Goal: Task Accomplishment & Management: Complete application form

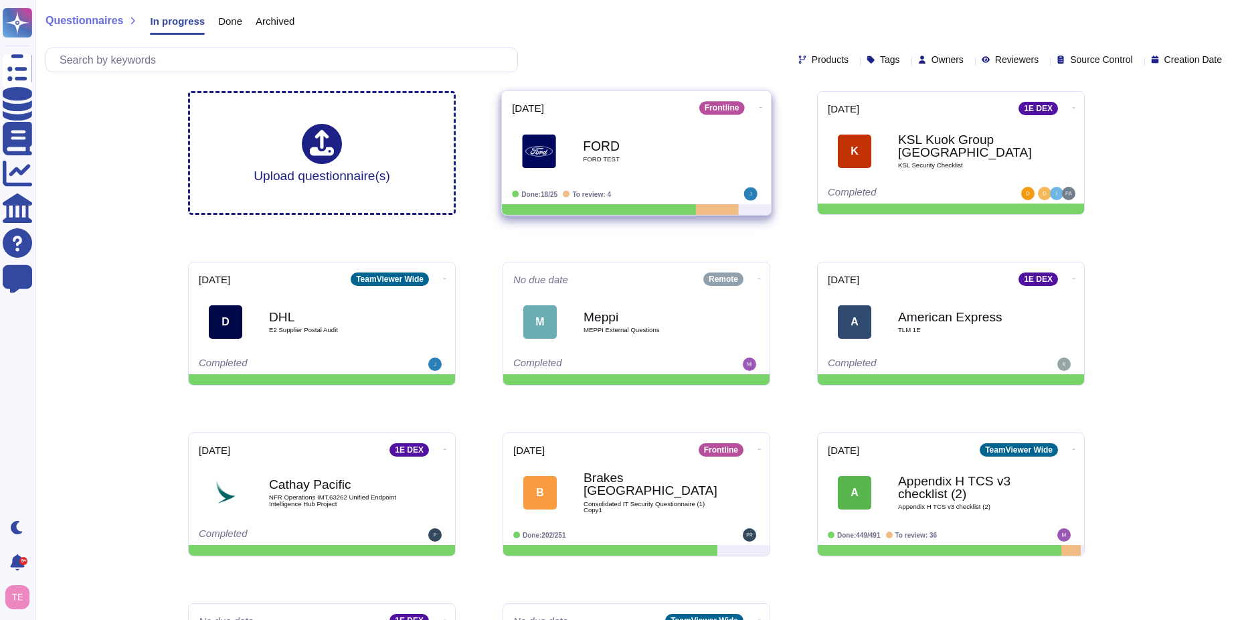
click at [666, 149] on b "FORD" at bounding box center [650, 145] width 135 height 13
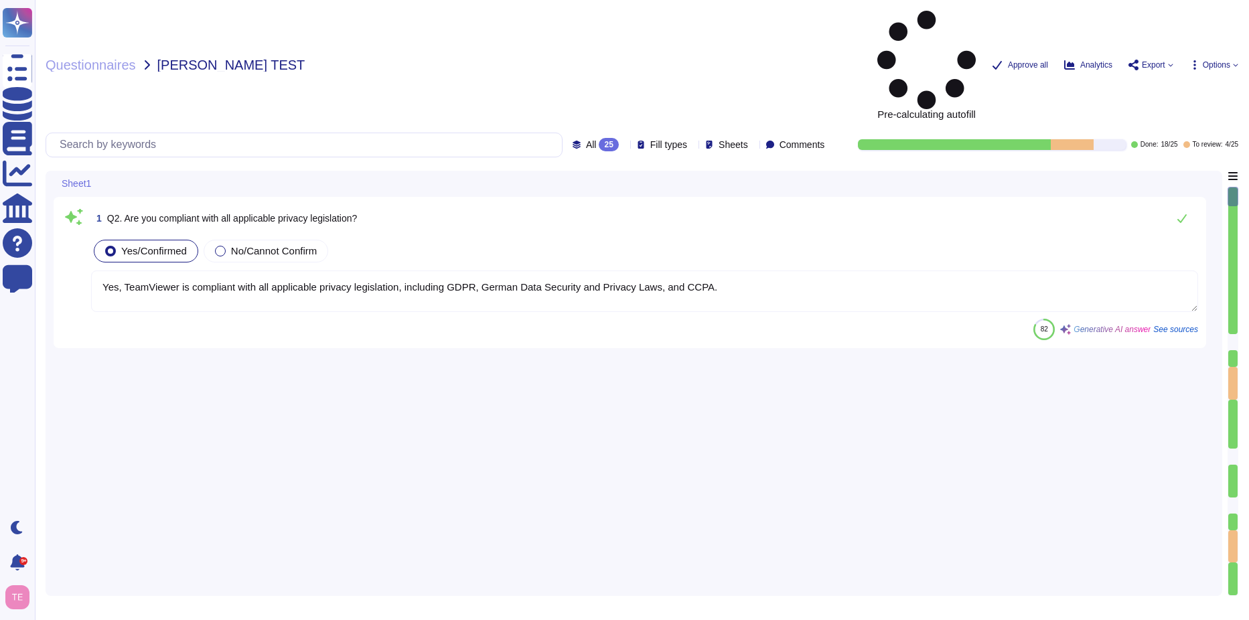
type textarea "Yes, TeamViewer is compliant with all applicable privacy legislation, including…"
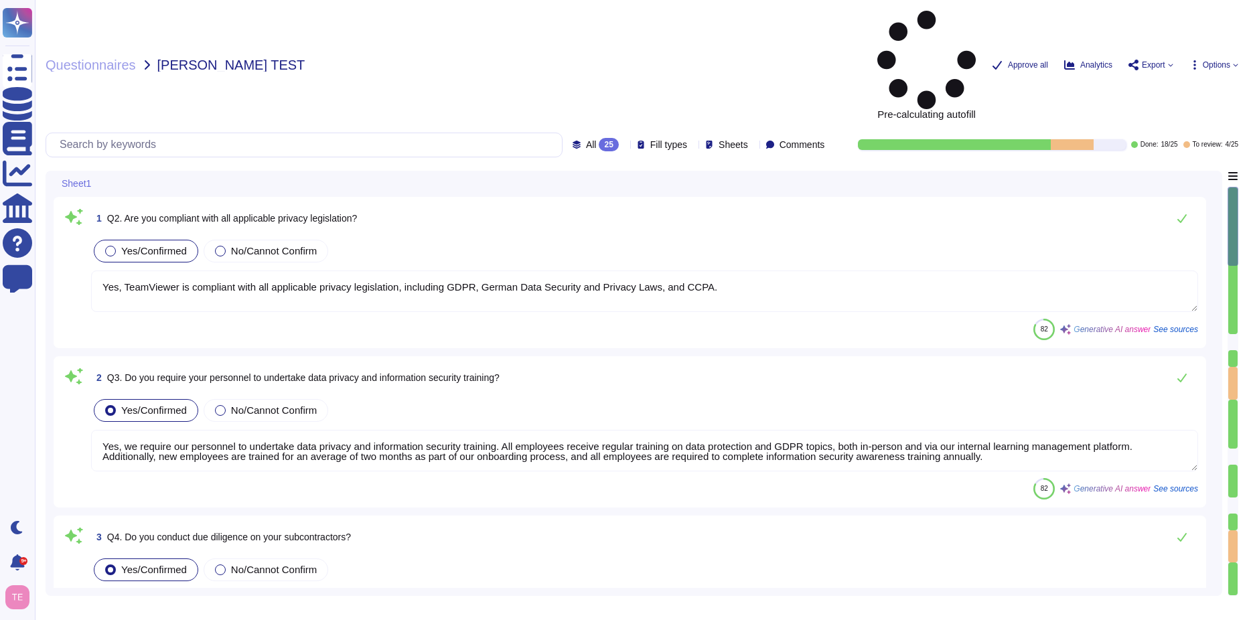
type textarea "Yes, we require our personnel to undertake data privacy and information securit…"
type textarea "Yes, we conduct due diligence on our subcontractors. Our subprocessor governanc…"
type textarea "There are no material claims or judgments against TeamViewer that will impact t…"
type textarea "Yes, we have processes in place to support customers, including Ford, where an …"
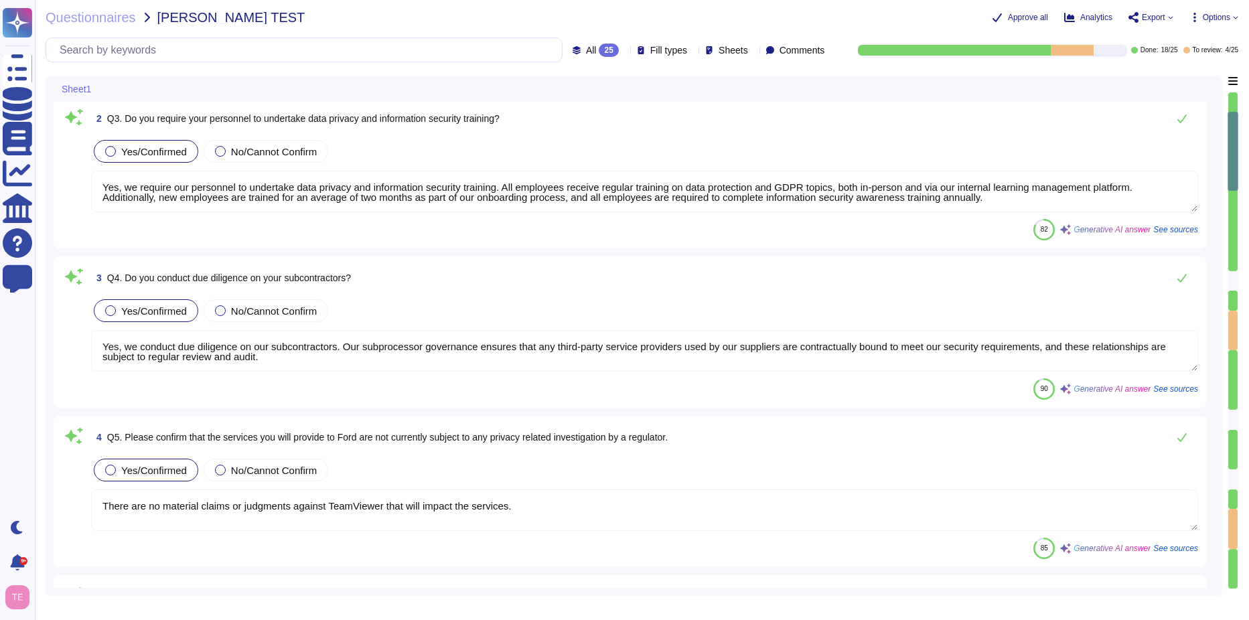
type textarea "Yes, we have processes in place to detect, contain, and report data breaches. O…"
type textarea "Based on the provided context, there is no mention of a data breach that requir…"
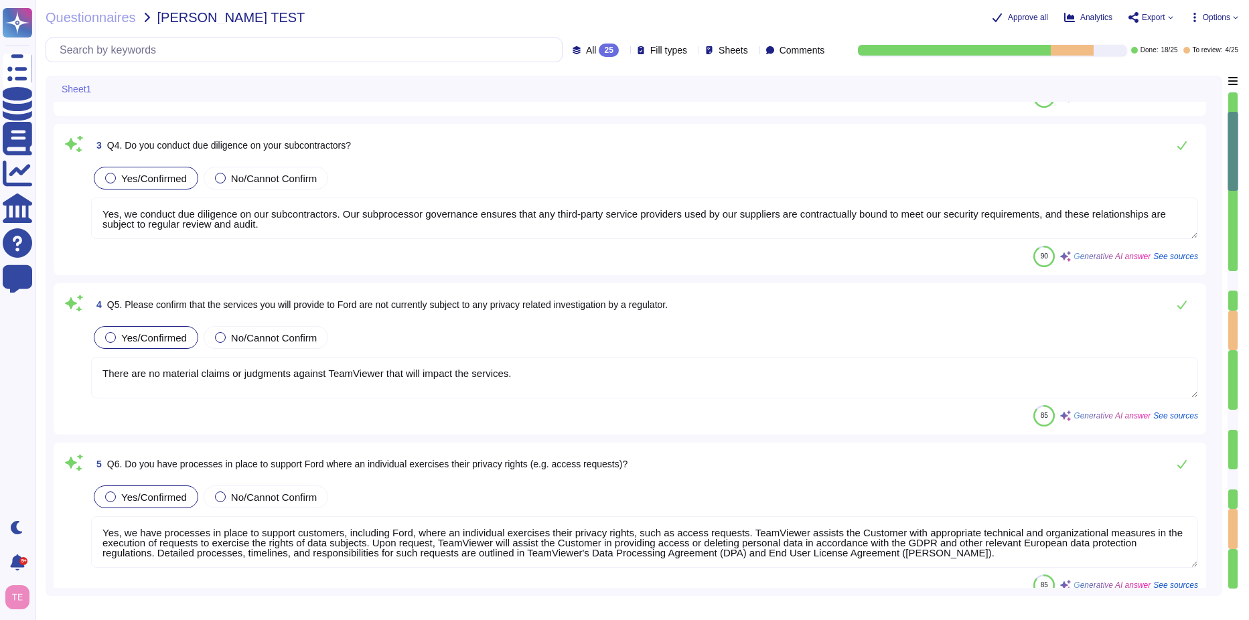
scroll to position [335, 0]
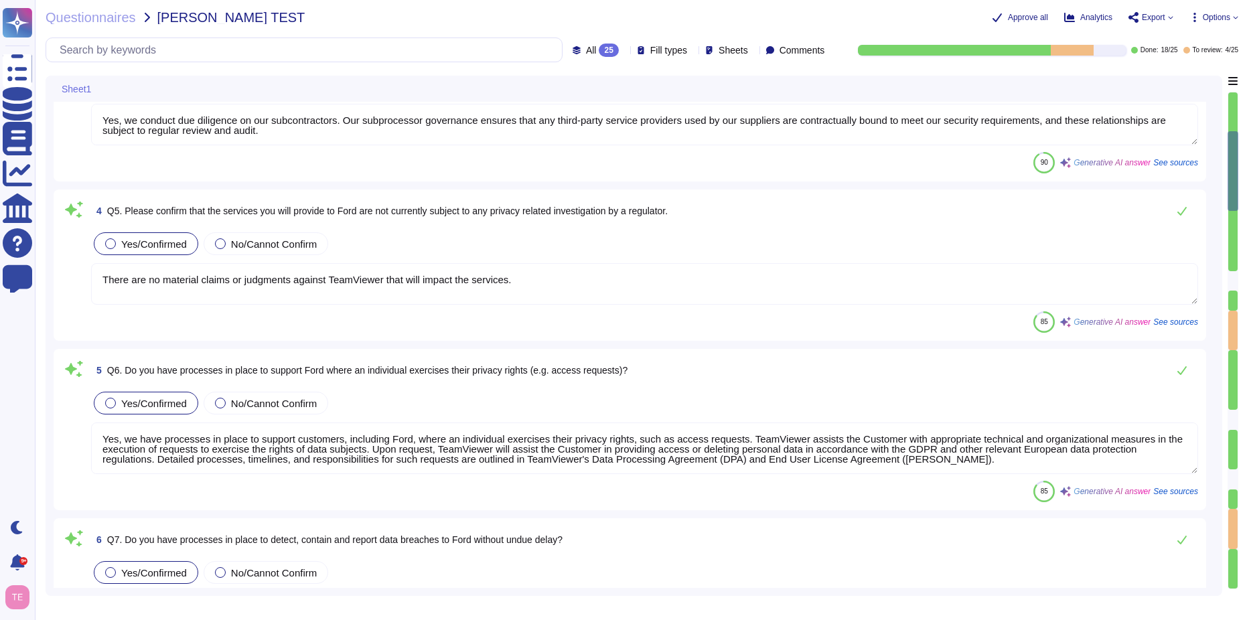
type textarea "We cannot respond to your request or provide you with personal information if w…"
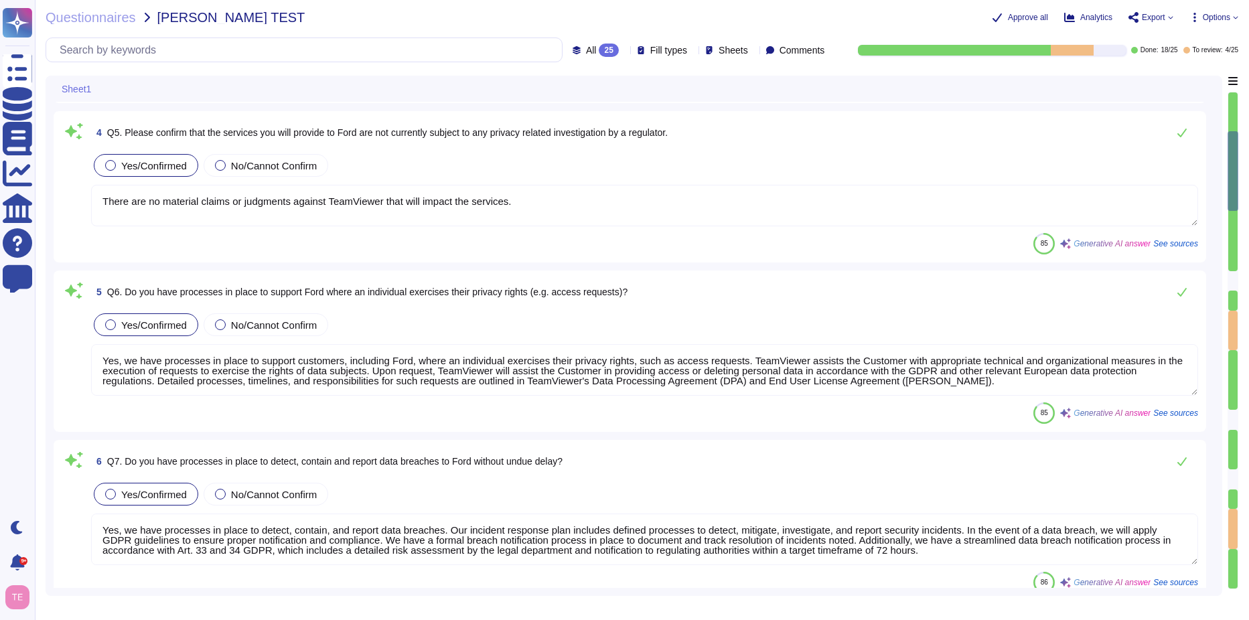
scroll to position [536, 0]
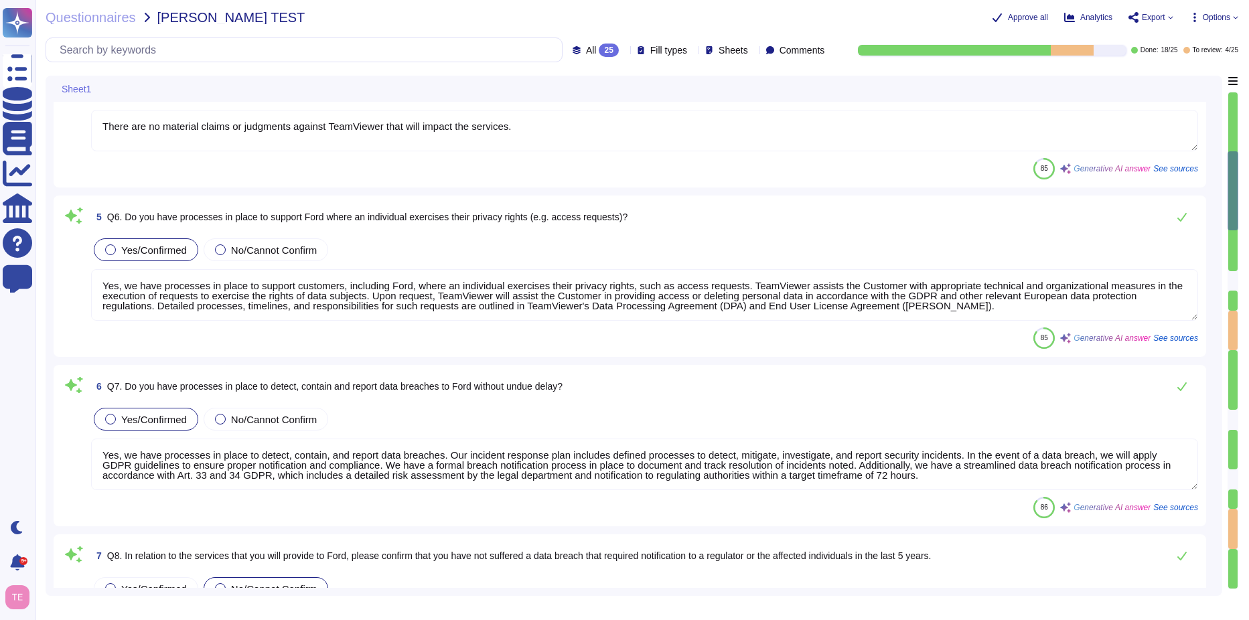
type textarea "Yes, we have a data protection officer (DPO) responsible for data privacy in ou…"
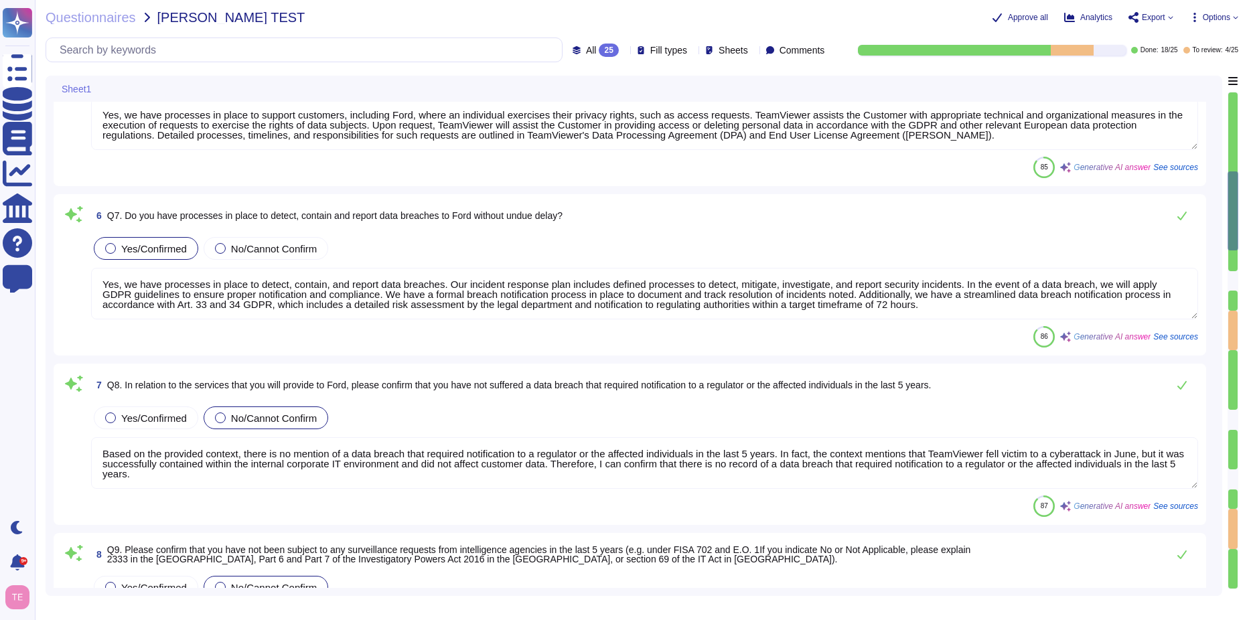
type textarea "We maintain an inventory of system assets and components to classify and manage…"
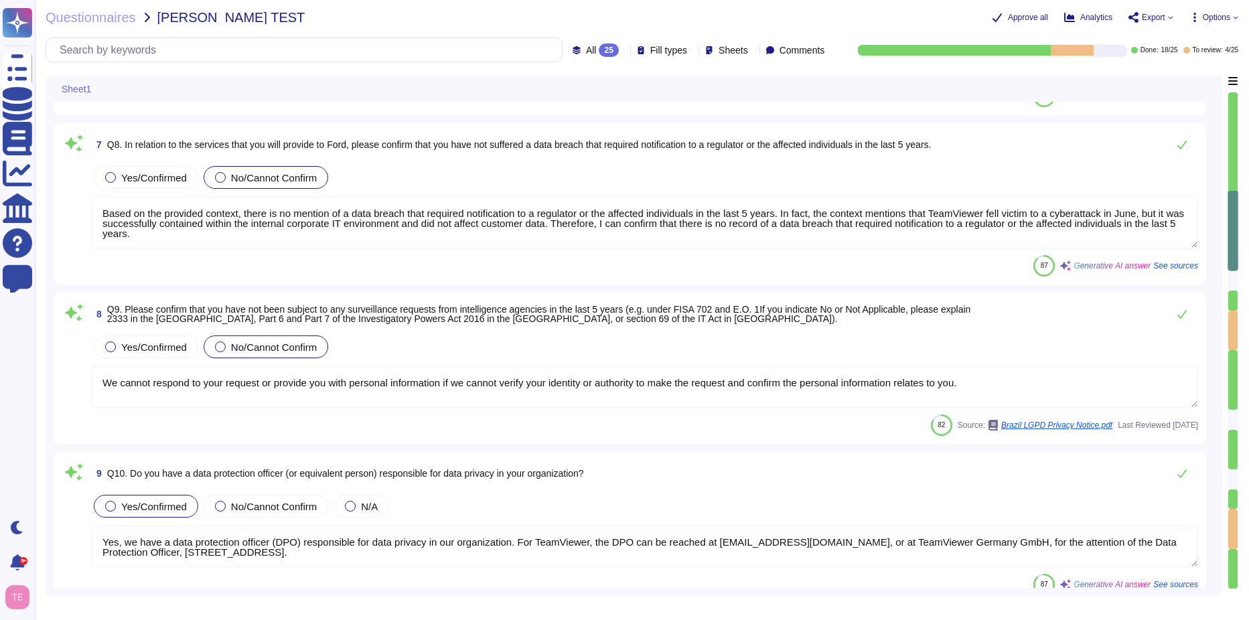
type textarea "($USD) 1- 100,000, 100,001 - 500,000; 500,001+; Not Sure"
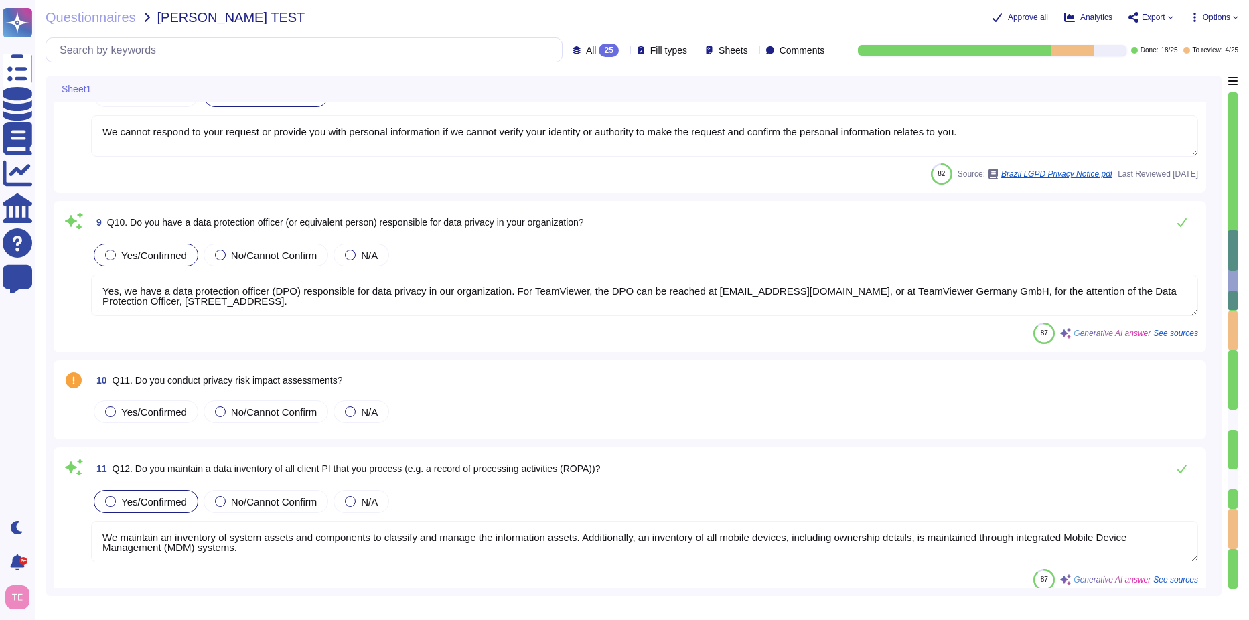
type textarea "up to 1 year; between 1 and 2 years; 2 years+; Not Sure"
type textarea "Our AI system is designed to automate IT support and other processes, simplifyi…"
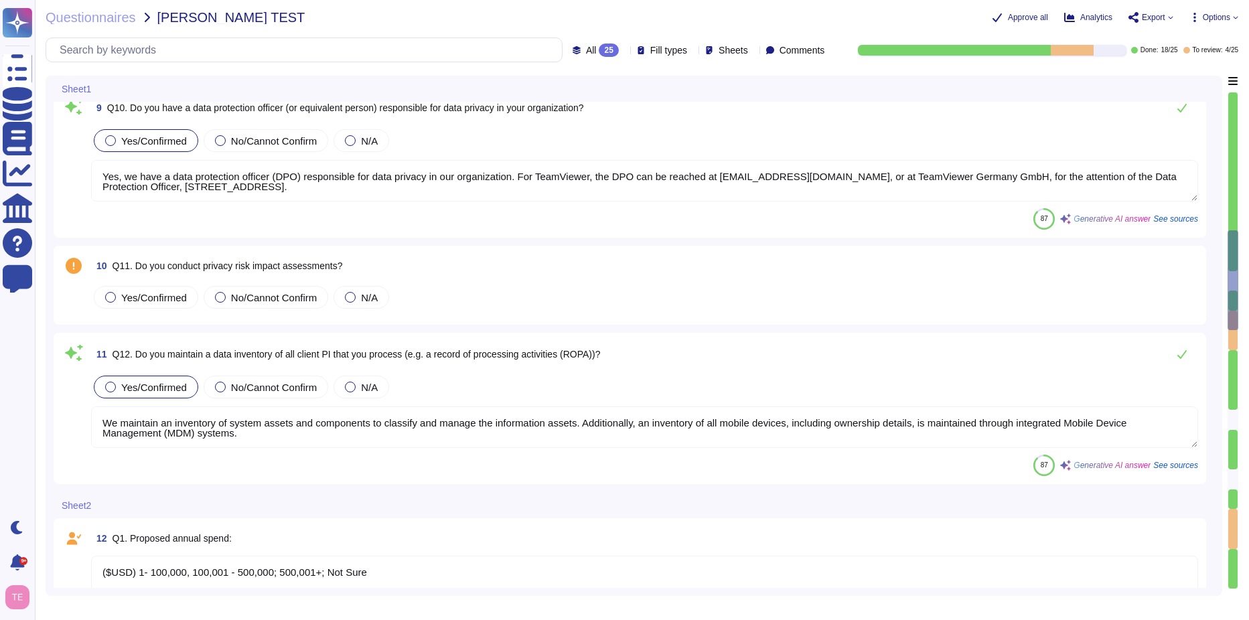
type textarea "We have implemented a policy for the use of AI products in the company, which e…"
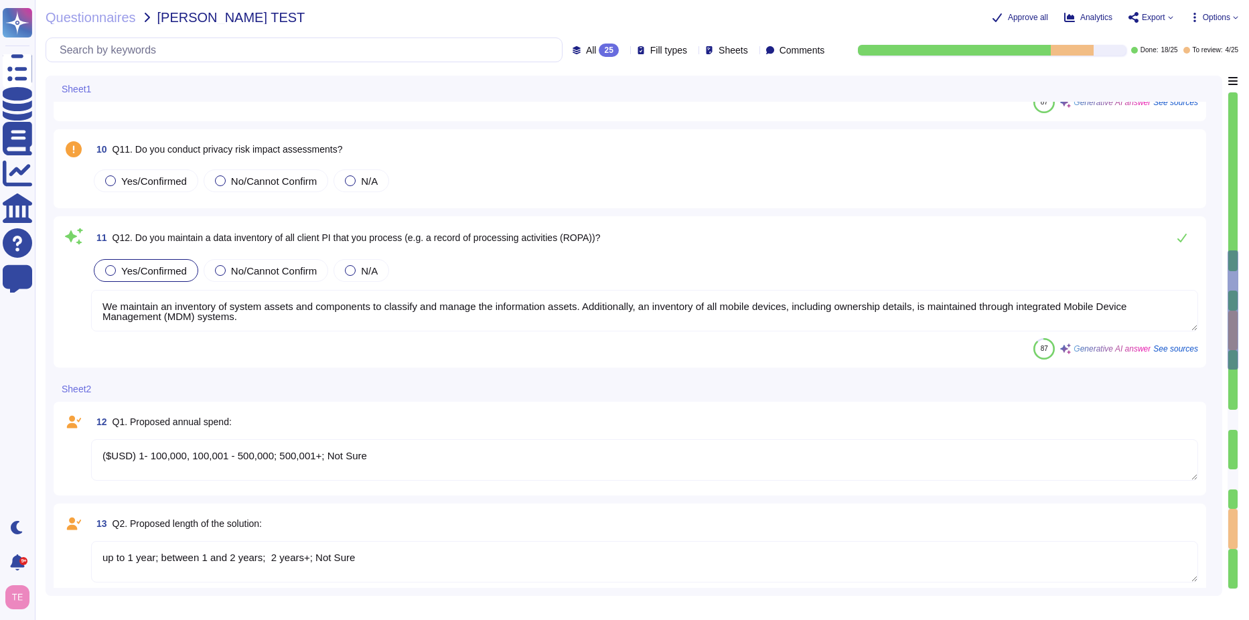
scroll to position [1406, 0]
type textarea "We provide transparency measures, including consumer notices, associated with t…"
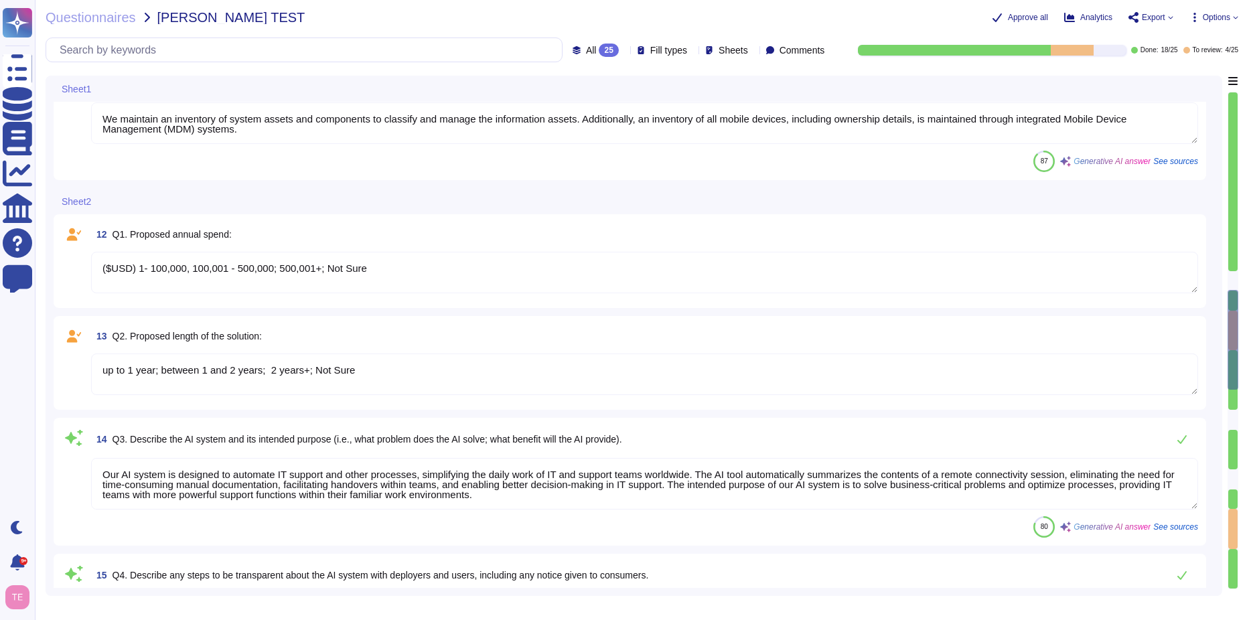
type textarea "We have implemented internal technical reviews, data governance measures, and c…"
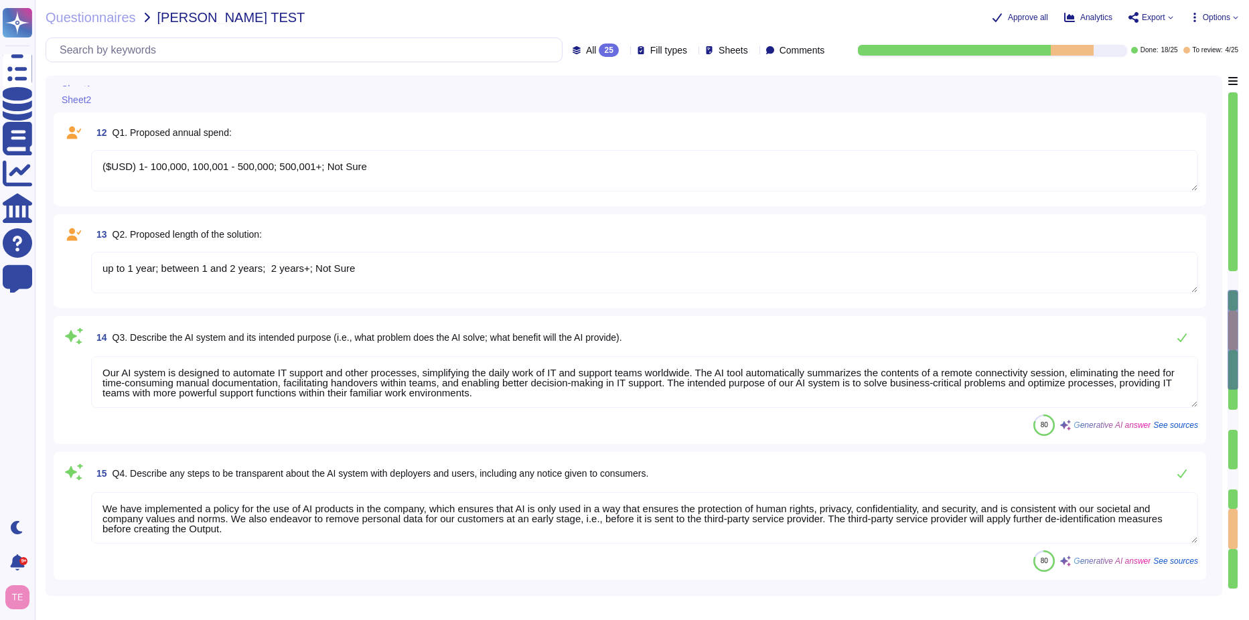
scroll to position [1674, 0]
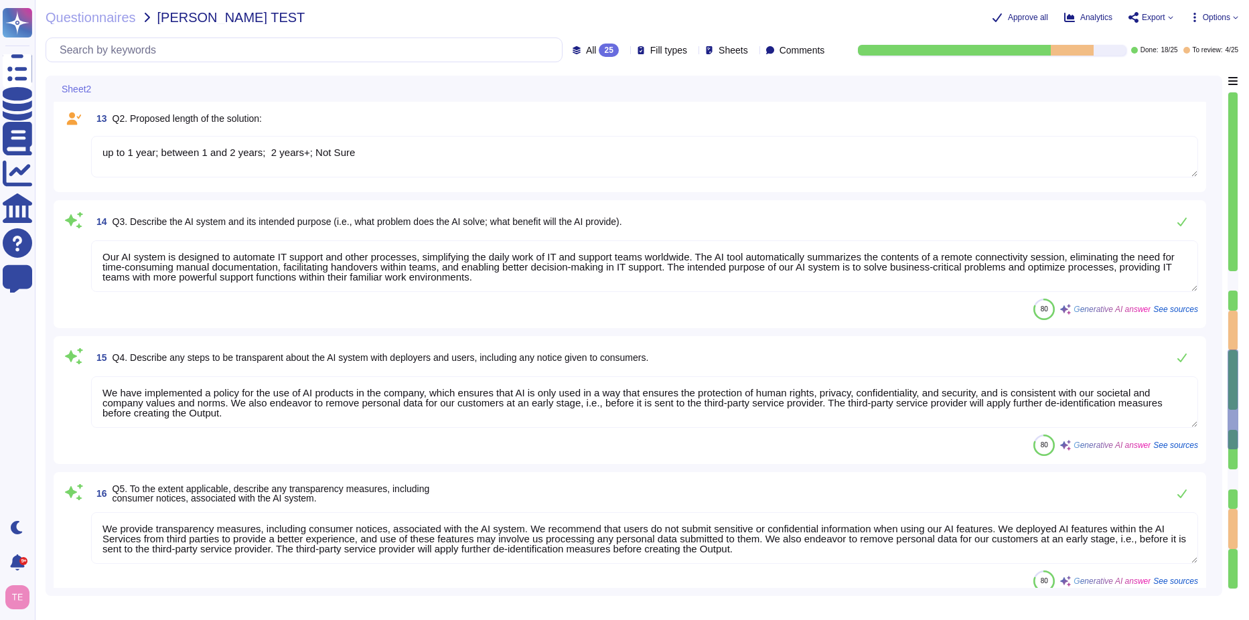
type textarea "We have implemented several measures to prevent bias in our AI system. Firstly,…"
type textarea "Our AI models are subject to rigorous testing to evaluate their veracity and id…"
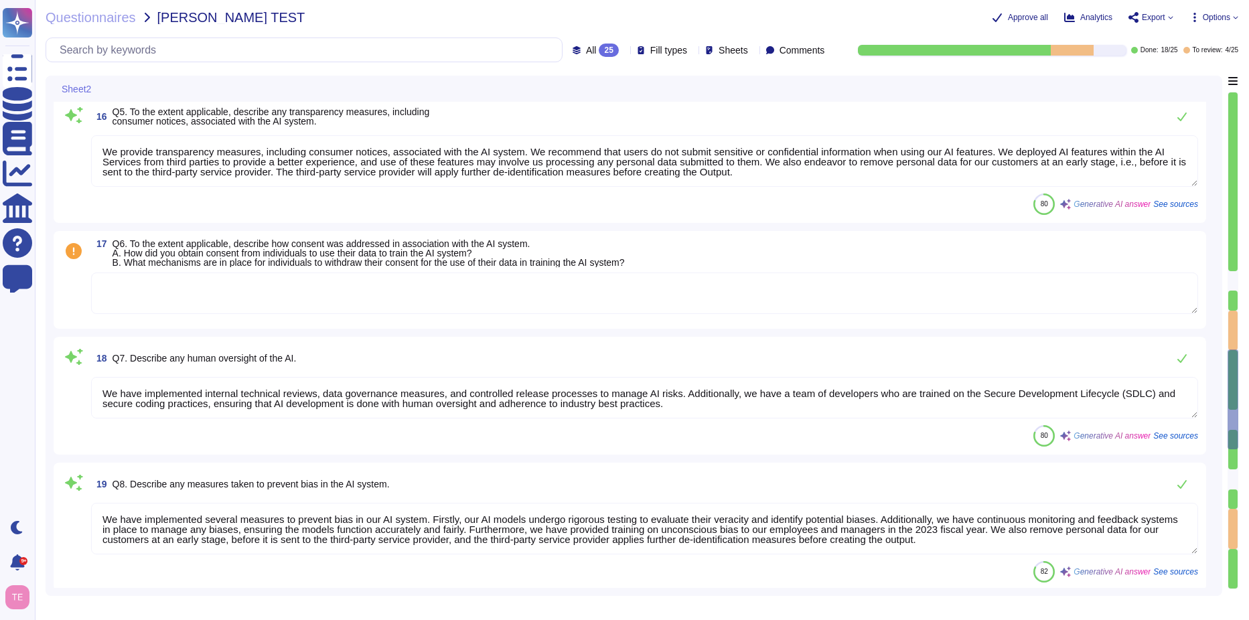
scroll to position [2209, 0]
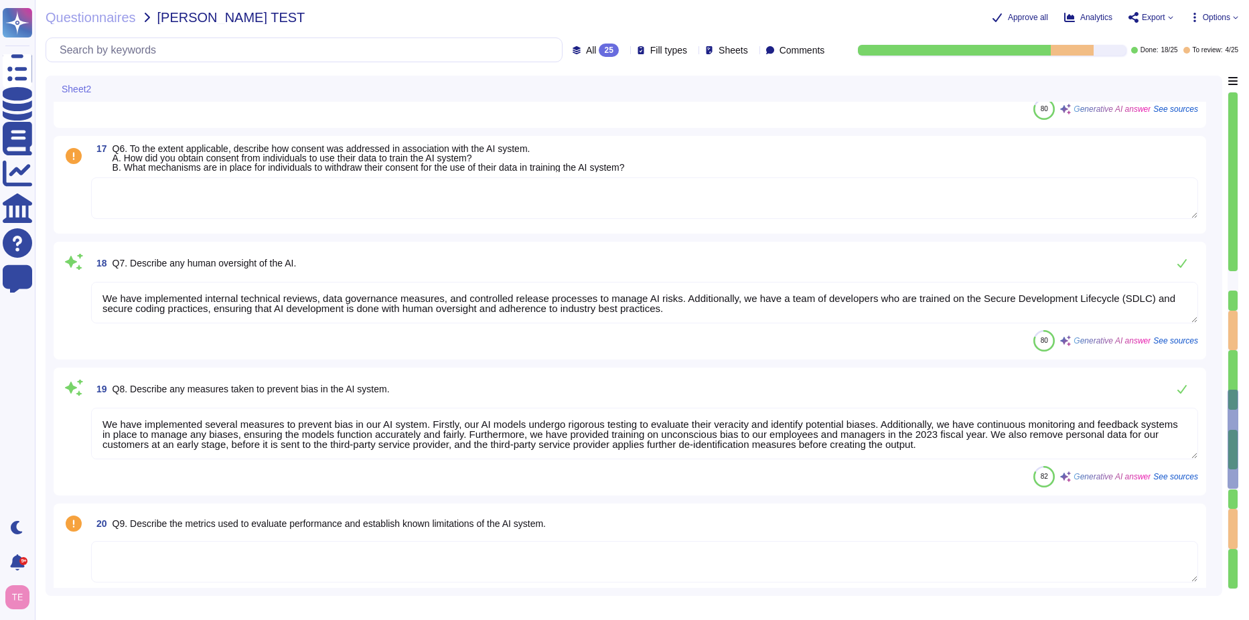
type textarea "Indicate Yes or No"
type textarea "YES/NO (To all that apply)"
